Goal: Check status: Check status

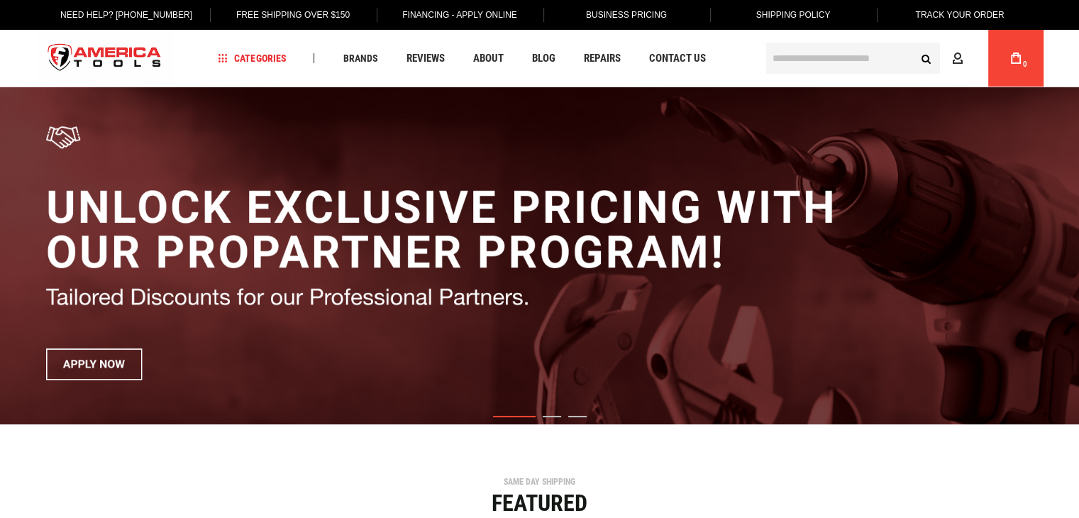
click at [958, 57] on icon at bounding box center [957, 58] width 11 height 13
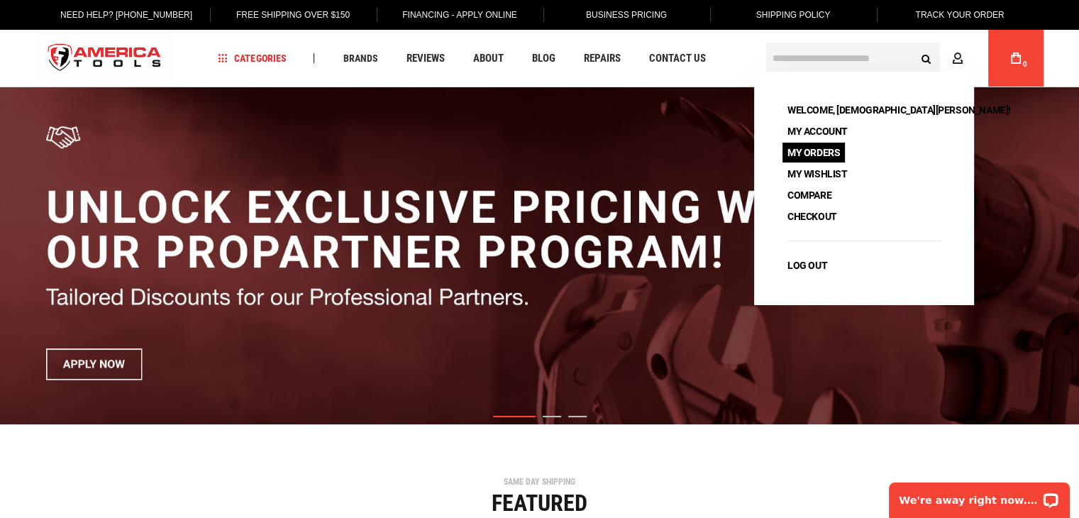
click at [819, 152] on link "My Orders" at bounding box center [813, 153] width 62 height 20
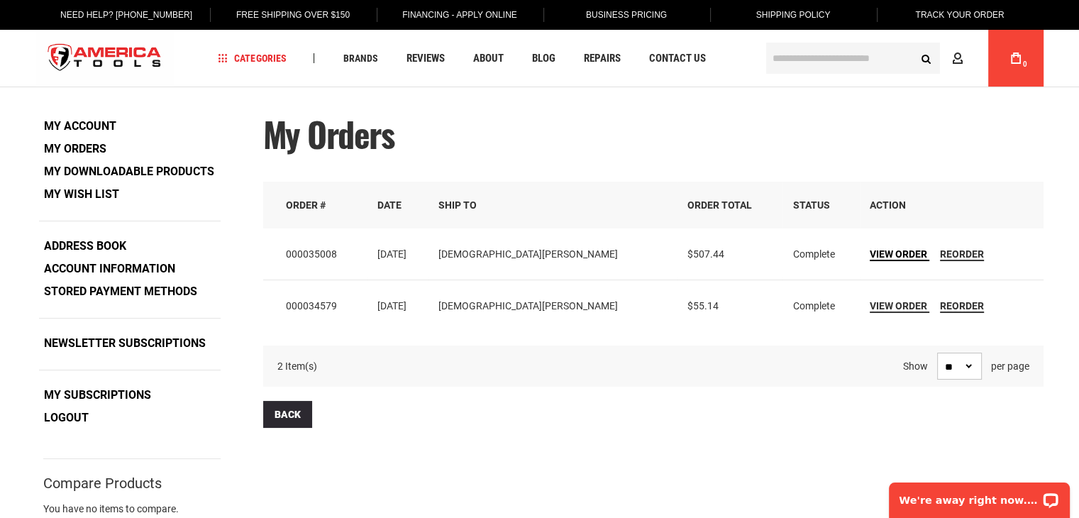
click at [870, 255] on span "View Order" at bounding box center [898, 253] width 57 height 11
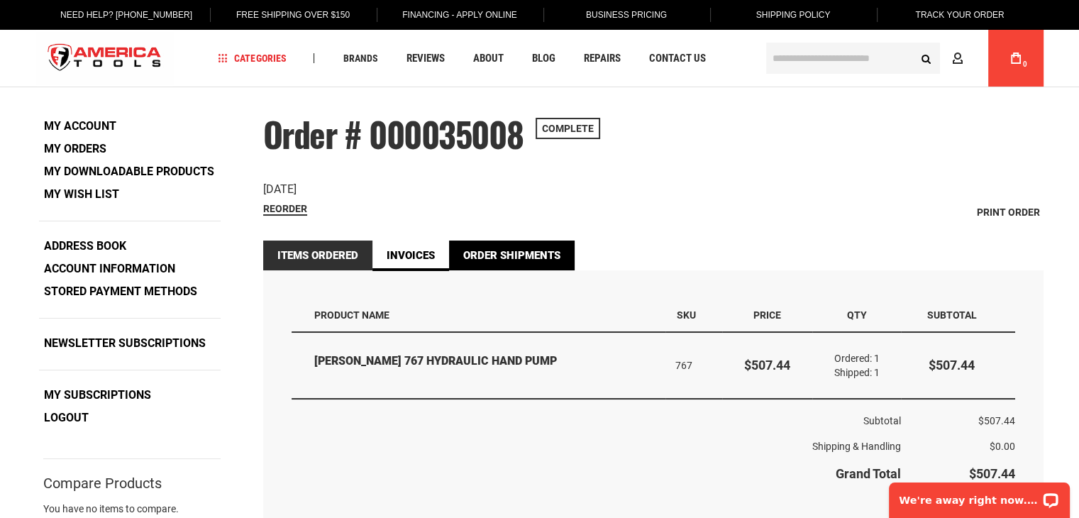
click at [516, 262] on link "Order Shipments" at bounding box center [512, 255] width 126 height 30
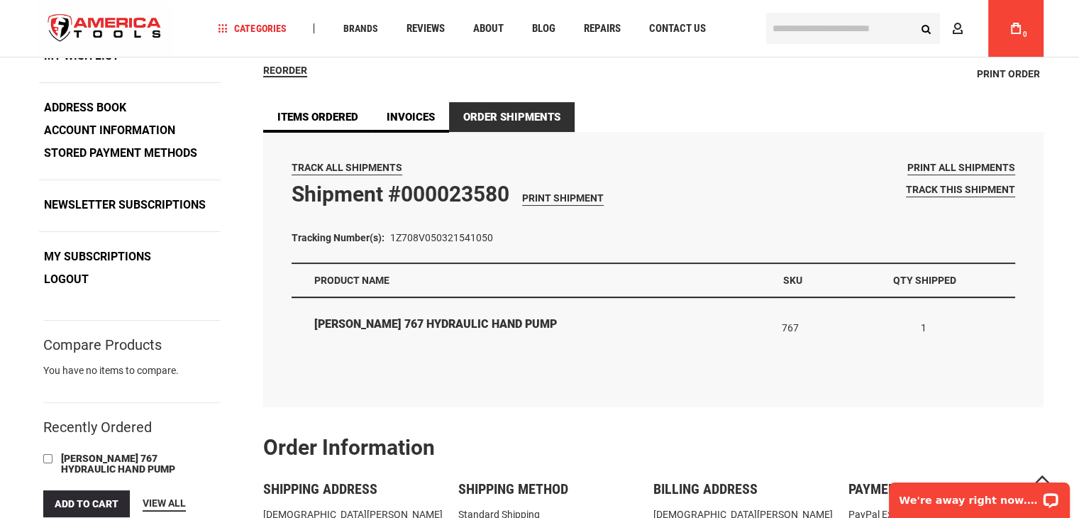
scroll to position [142, 0]
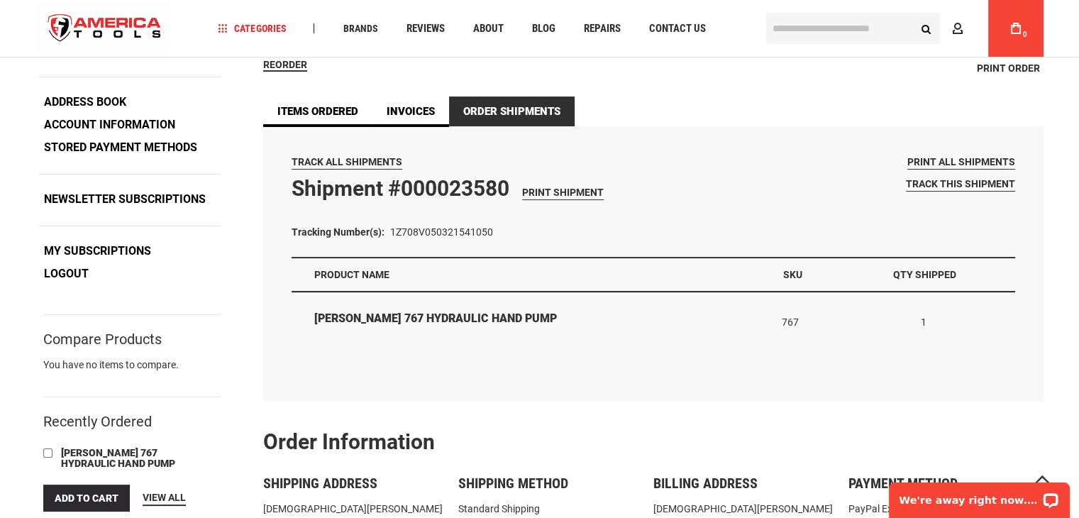
drag, startPoint x: 391, startPoint y: 231, endPoint x: 491, endPoint y: 245, distance: 101.0
click at [491, 245] on dl "Tracking Number(s): 1Z708V050321541050" at bounding box center [654, 235] width 724 height 48
copy dd "1Z708V050321541050"
click at [951, 184] on span "Track this shipment" at bounding box center [960, 183] width 109 height 11
copy dd "1Z708V050321541050"
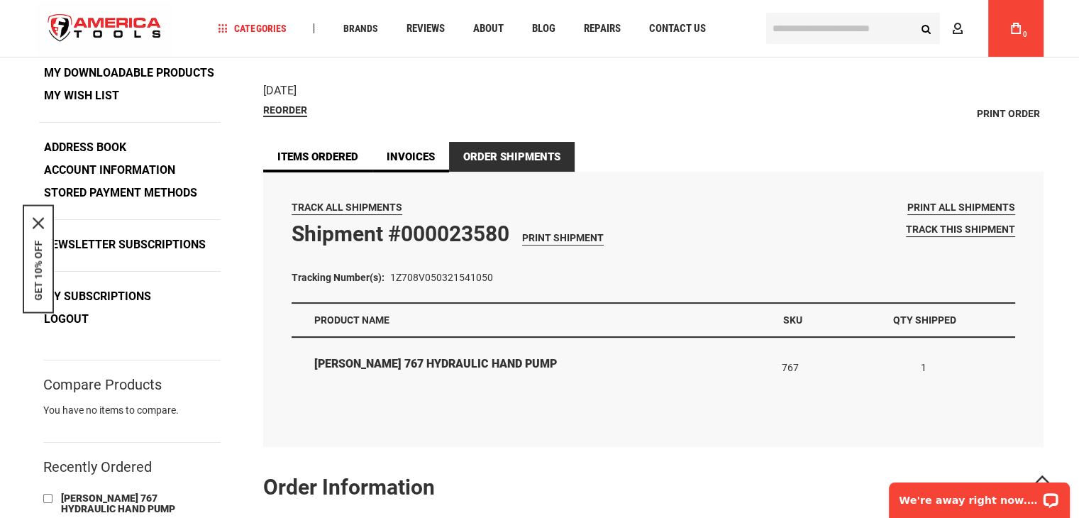
scroll to position [0, 0]
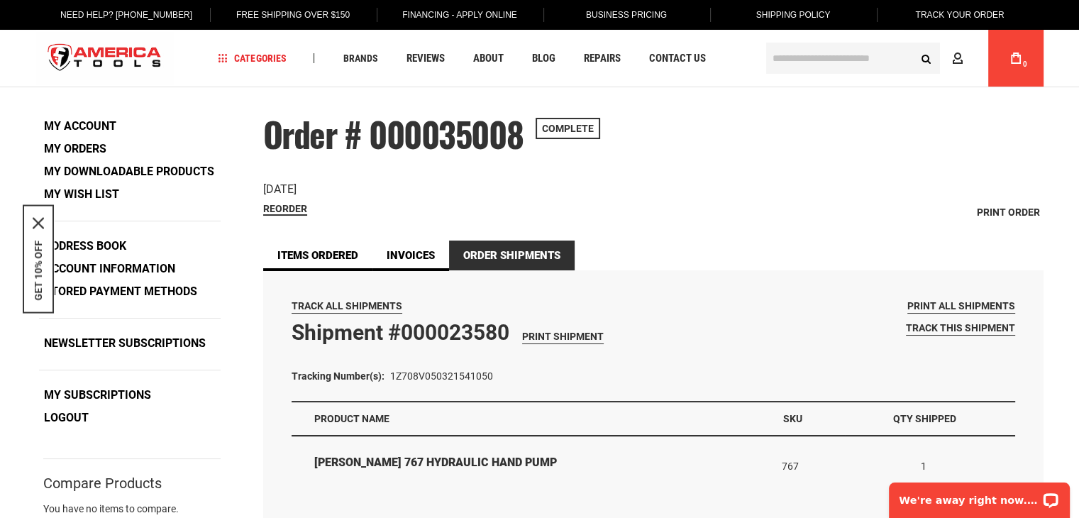
click at [933, 17] on link "Track Your Order" at bounding box center [959, 15] width 111 height 30
